Goal: Entertainment & Leisure: Consume media (video, audio)

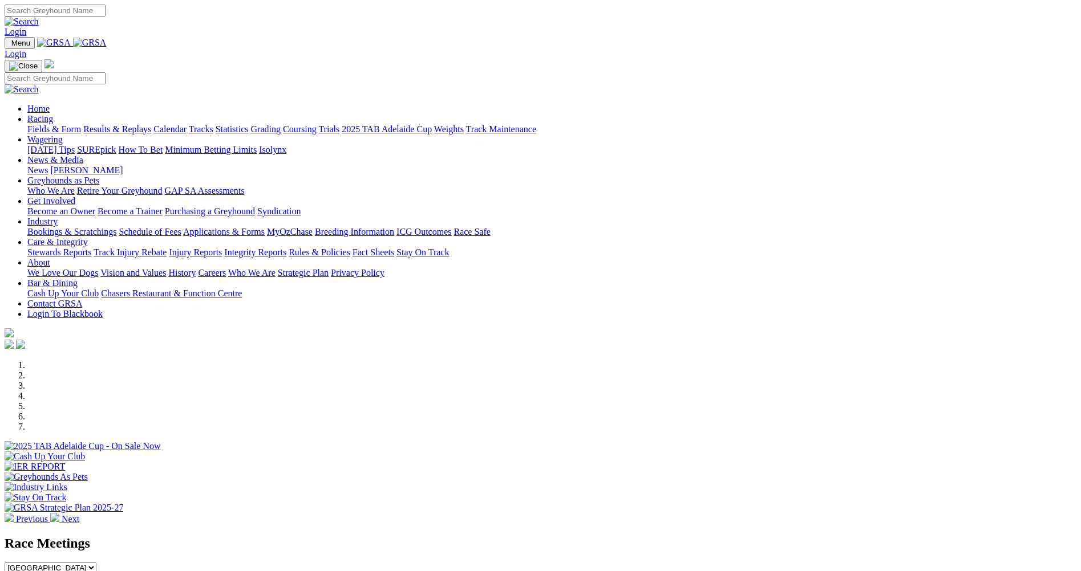
scroll to position [114, 0]
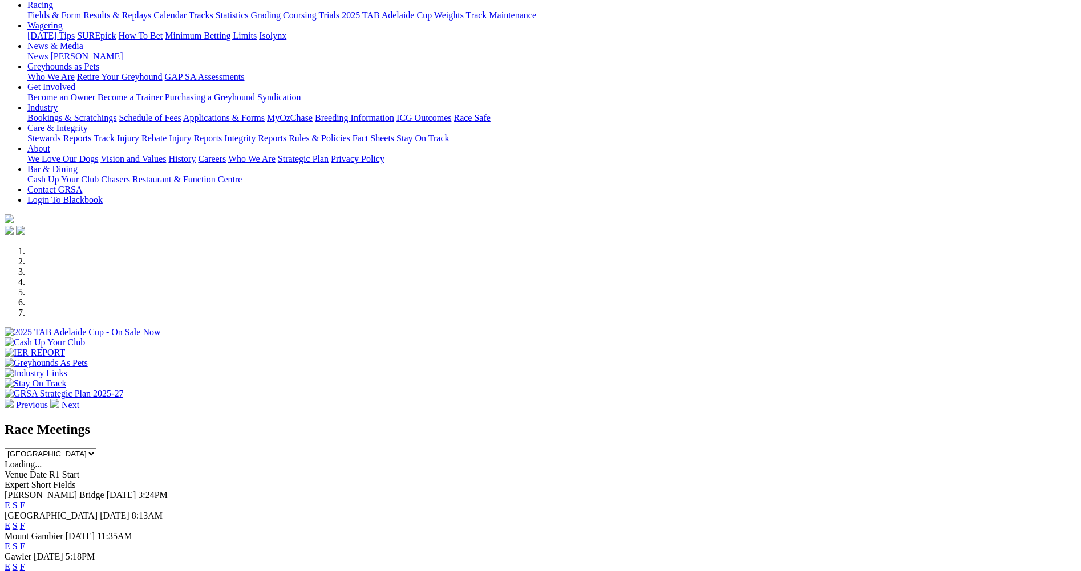
click at [10, 501] on link "E" at bounding box center [8, 506] width 6 height 10
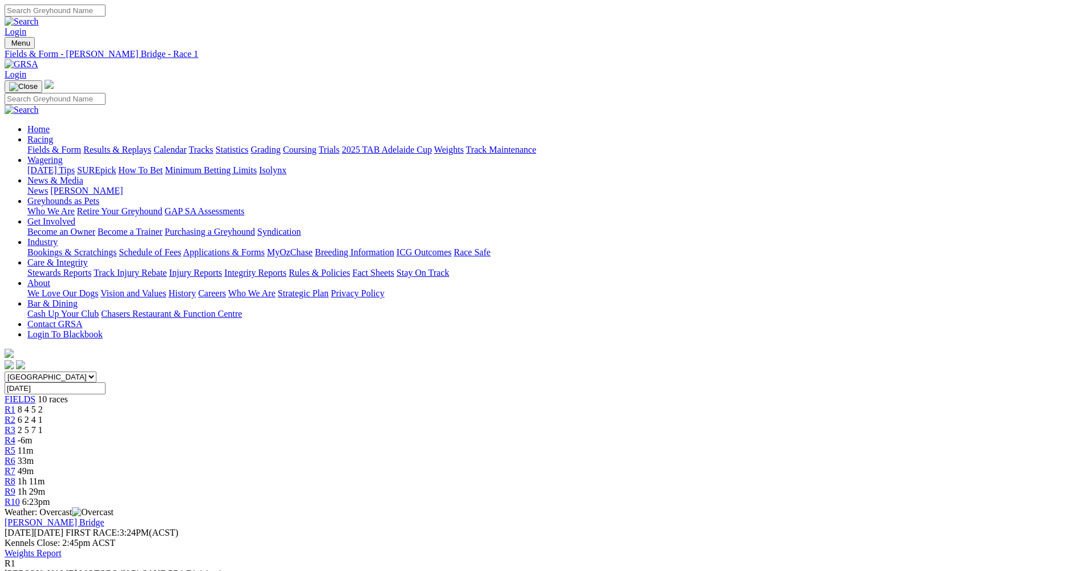
click at [20, 497] on span "R10" at bounding box center [12, 502] width 15 height 10
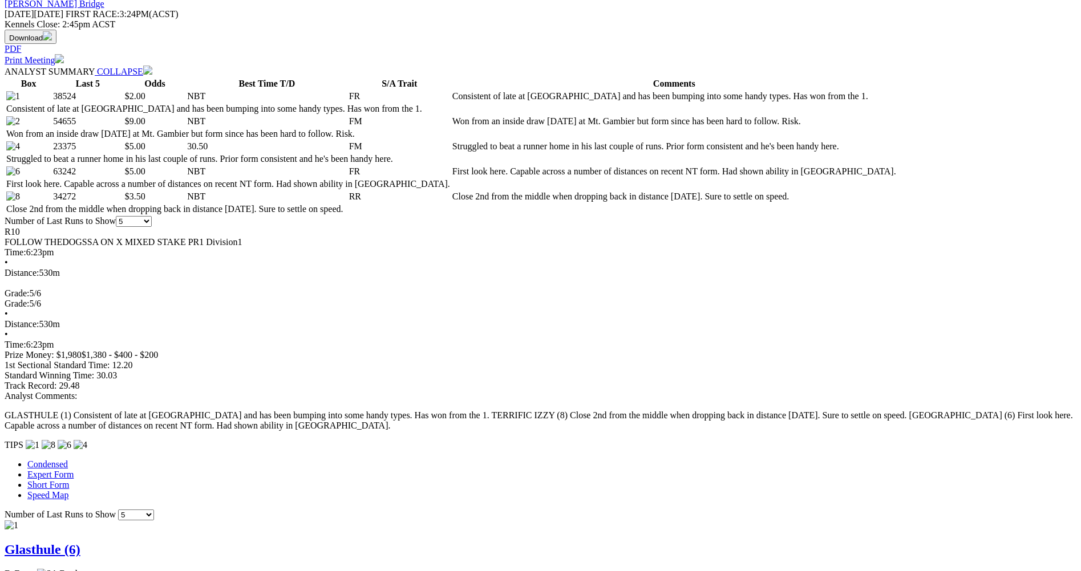
scroll to position [399, 0]
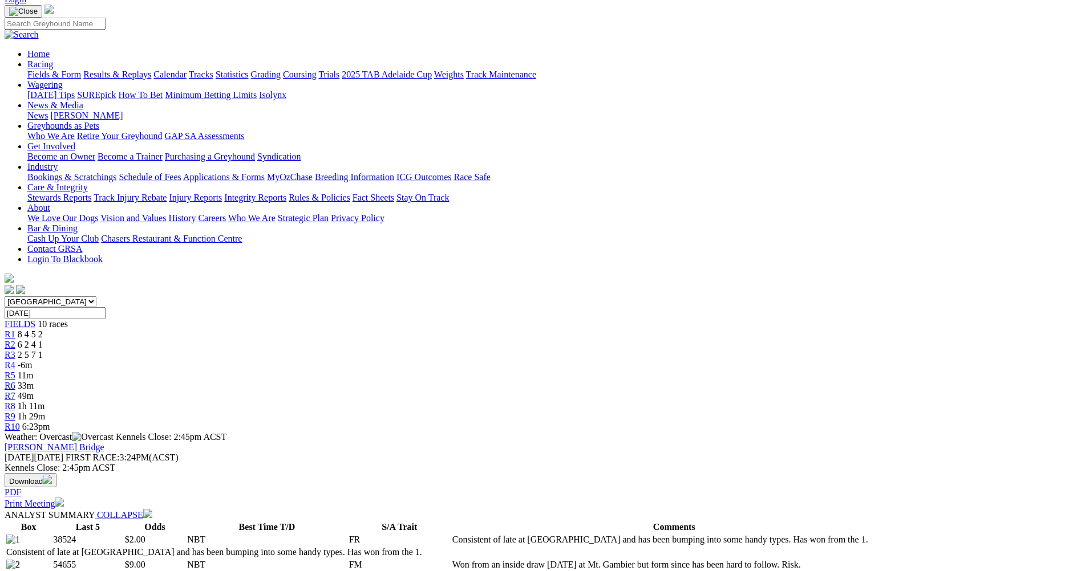
scroll to position [57, 0]
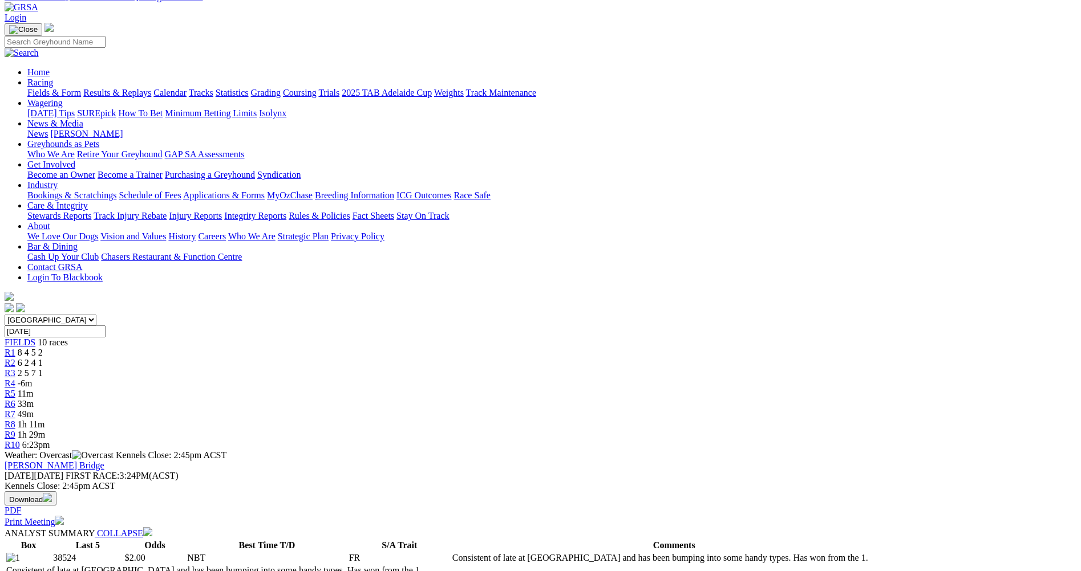
click at [15, 430] on span "R9" at bounding box center [10, 435] width 11 height 10
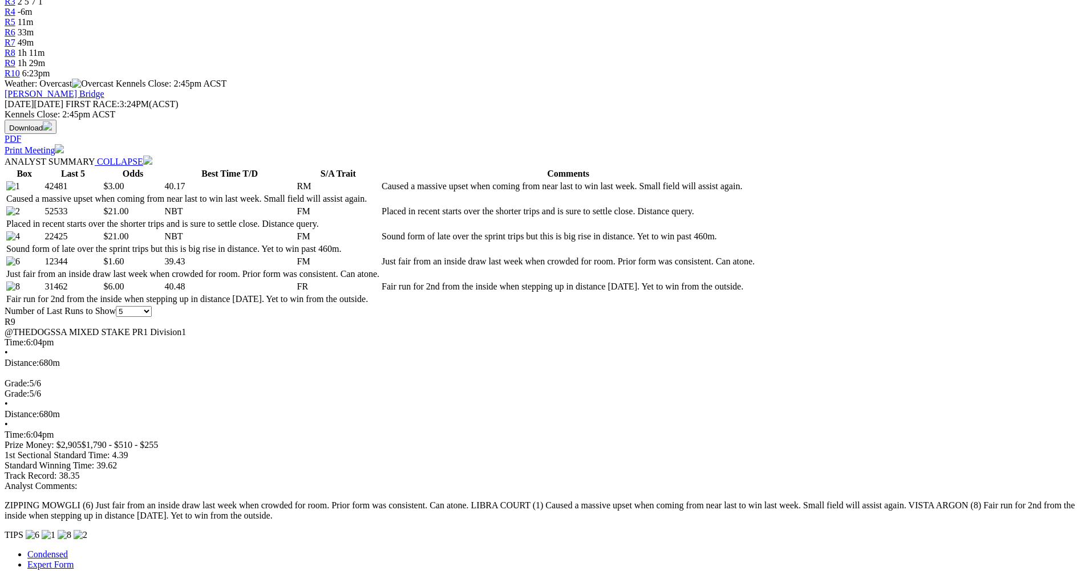
scroll to position [399, 0]
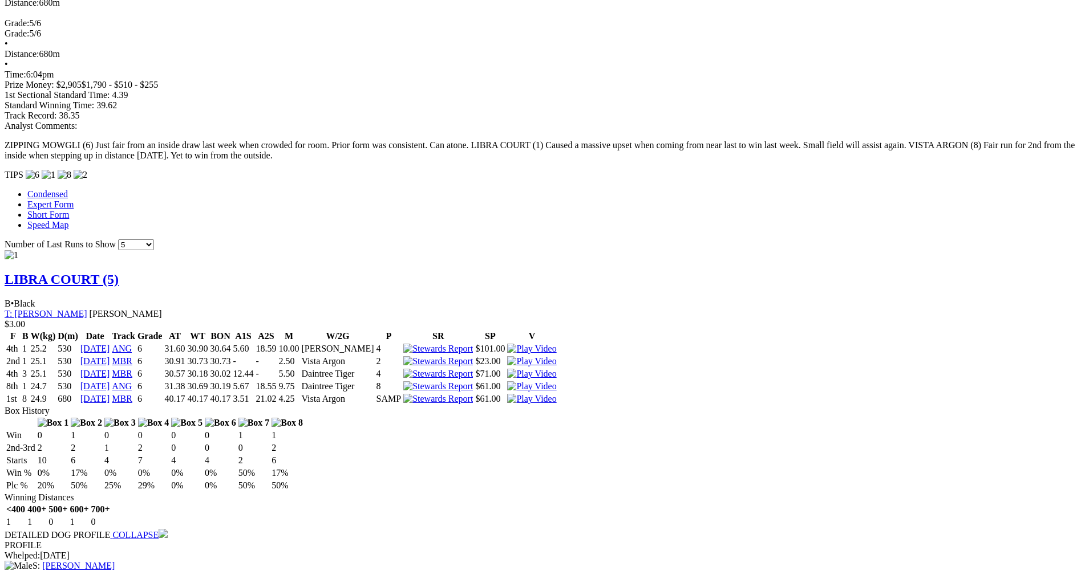
scroll to position [912, 0]
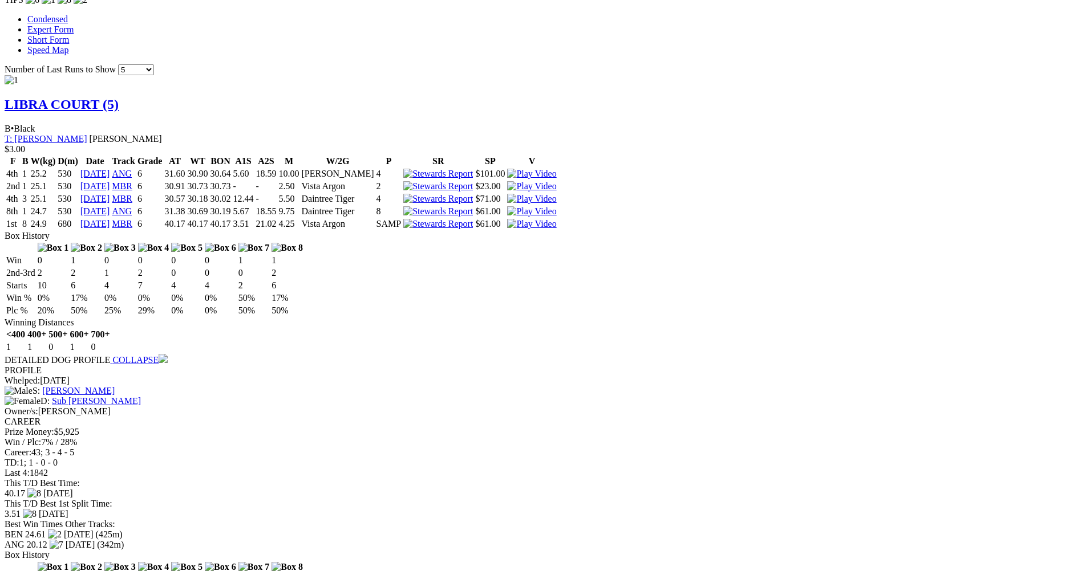
scroll to position [1140, 0]
